Goal: Task Accomplishment & Management: Use online tool/utility

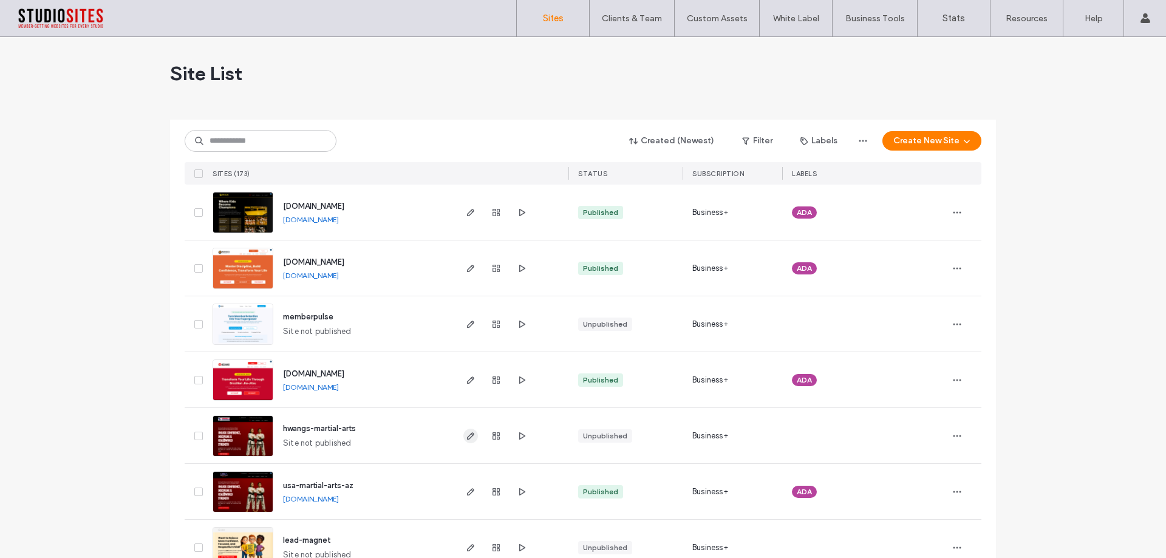
click at [467, 432] on use "button" at bounding box center [470, 435] width 7 height 7
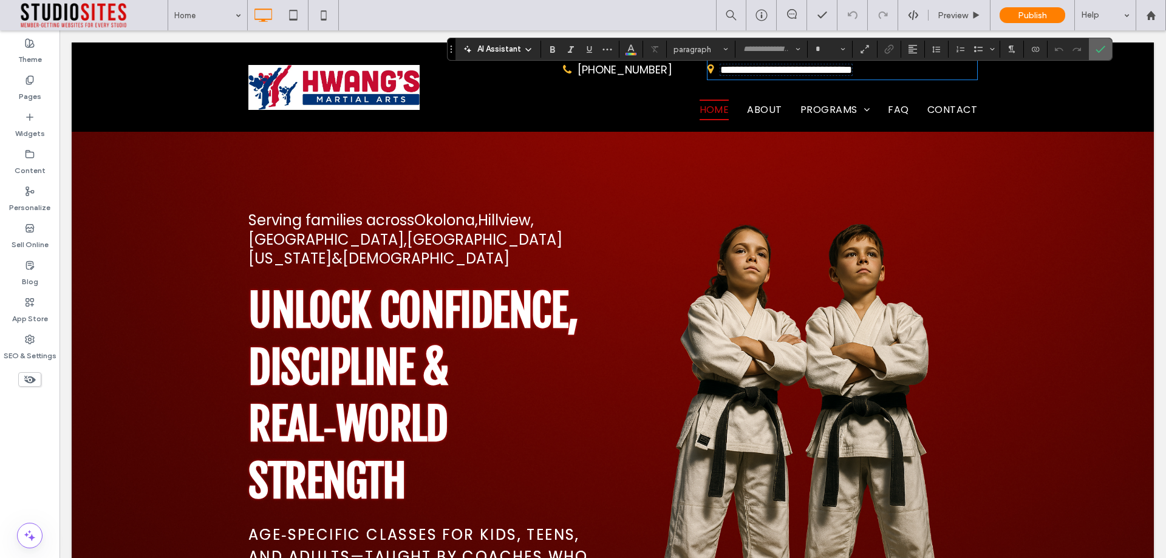
click at [1104, 51] on icon "Confirm" at bounding box center [1101, 49] width 10 height 10
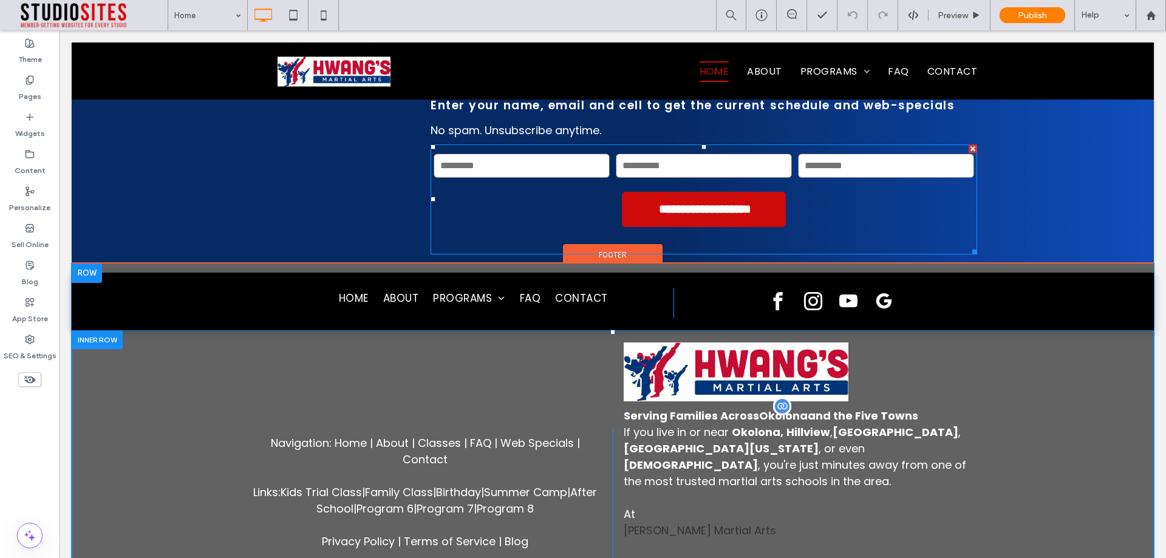
scroll to position [6559, 0]
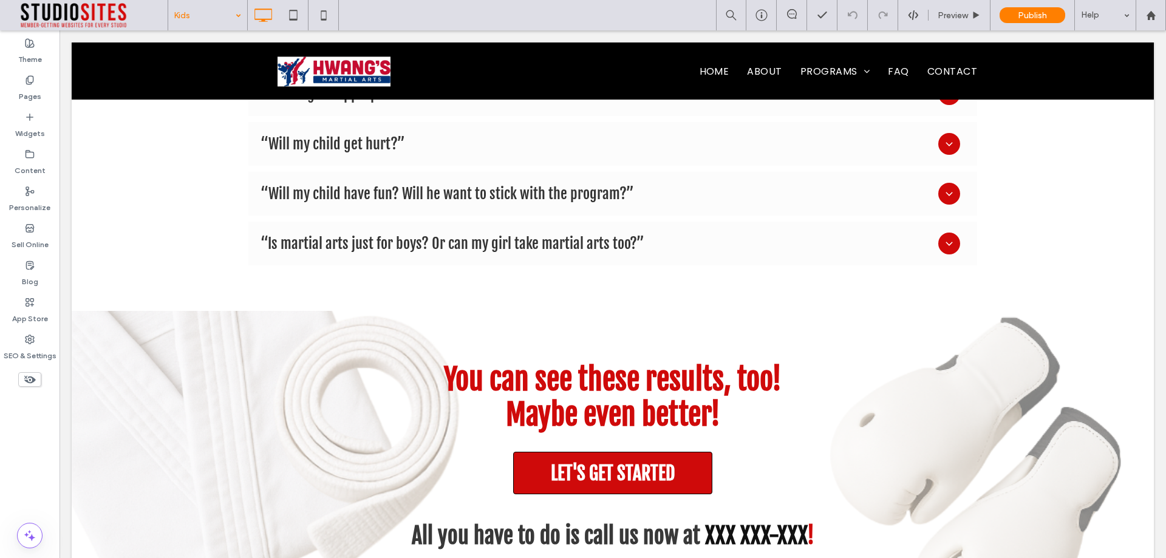
scroll to position [6640, 0]
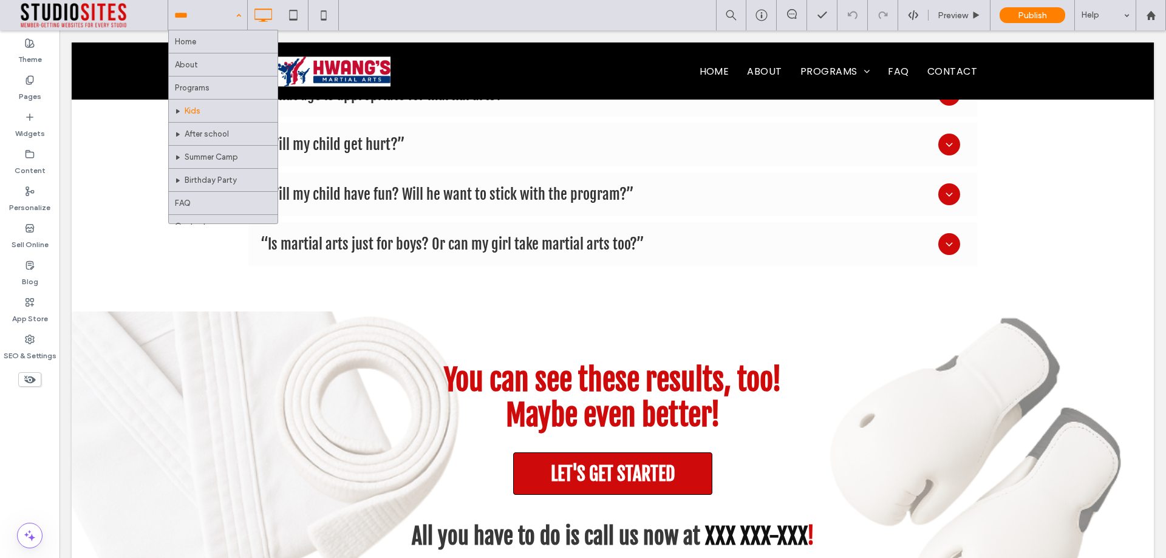
click at [216, 12] on input at bounding box center [204, 15] width 61 height 30
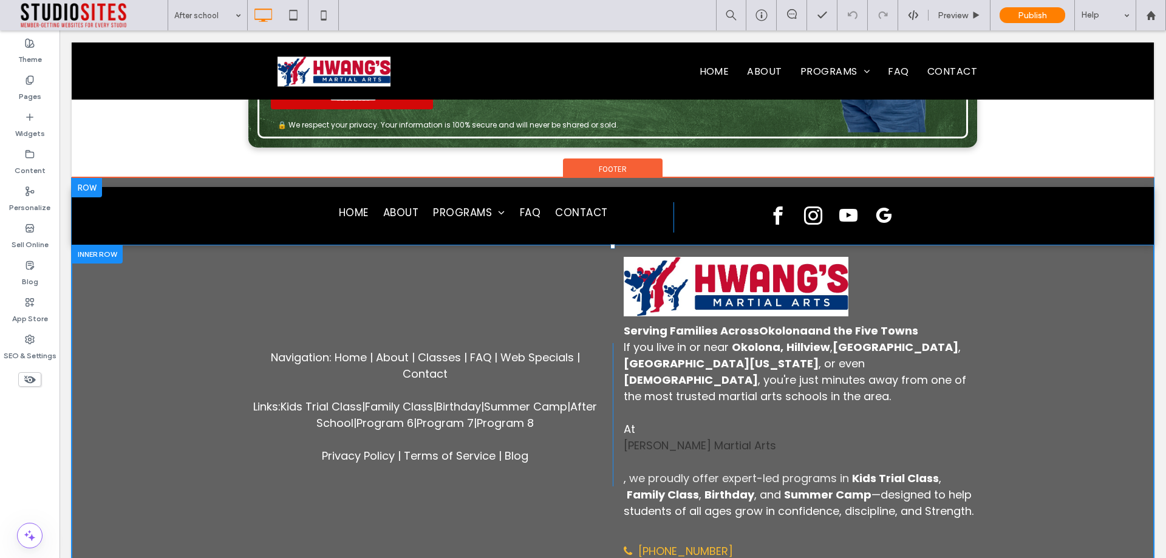
scroll to position [8840, 0]
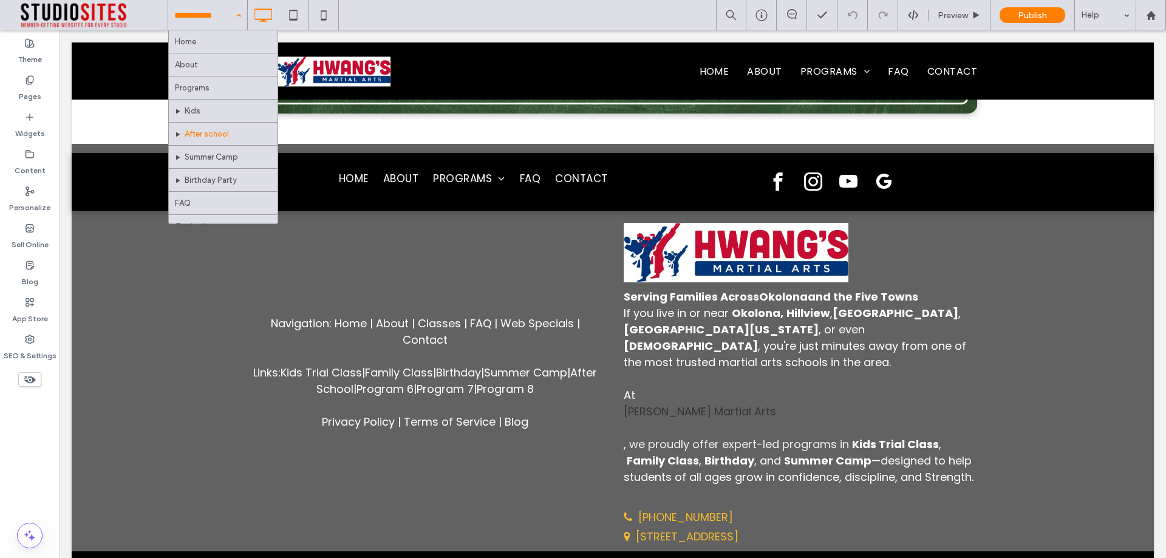
click at [208, 19] on input at bounding box center [204, 15] width 61 height 30
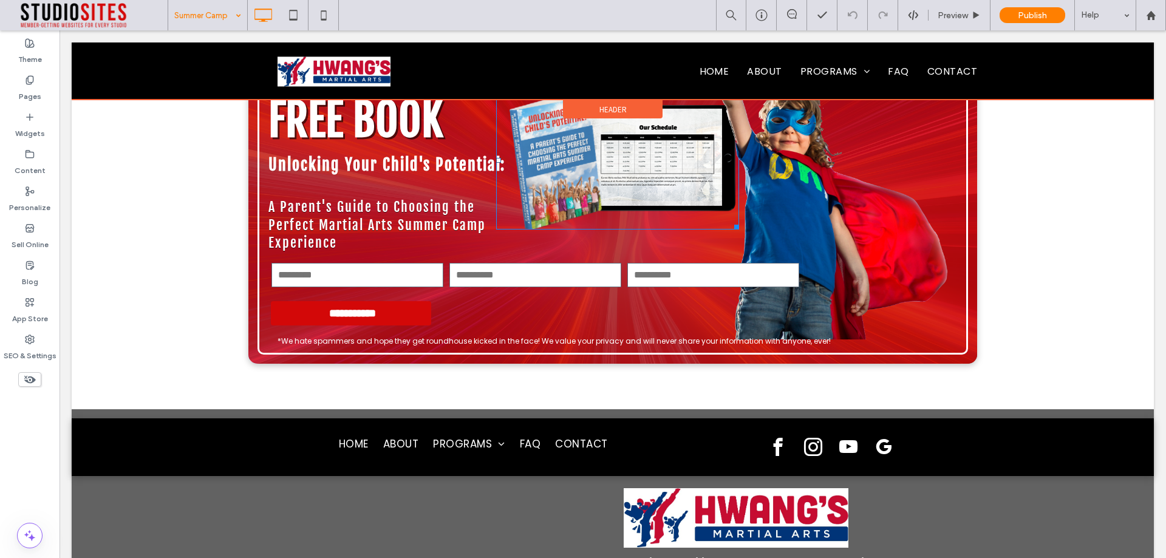
scroll to position [6802, 0]
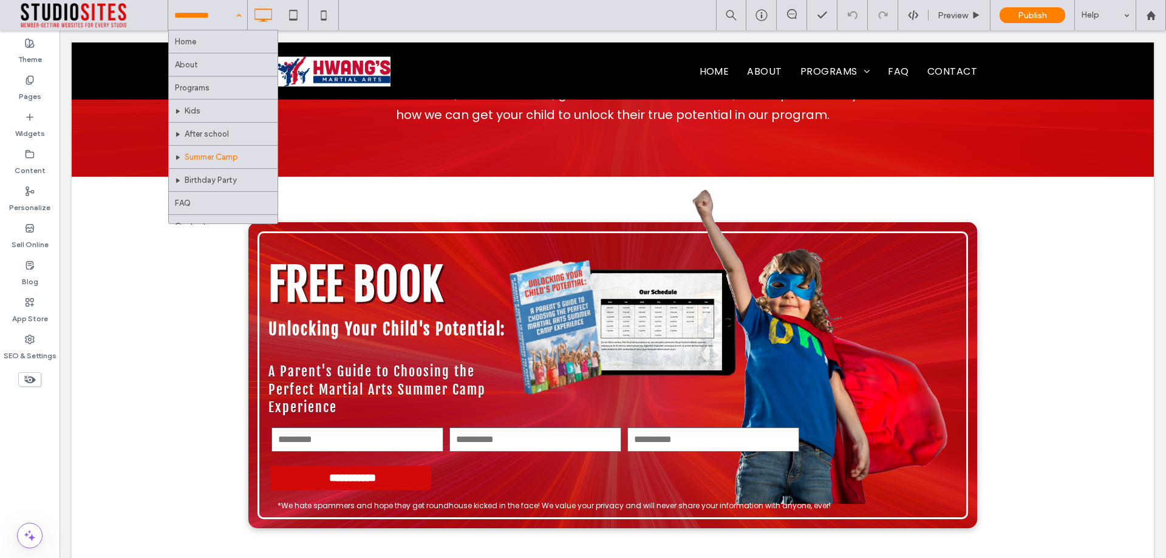
click at [200, 21] on input at bounding box center [204, 15] width 61 height 30
